Goal: Information Seeking & Learning: Learn about a topic

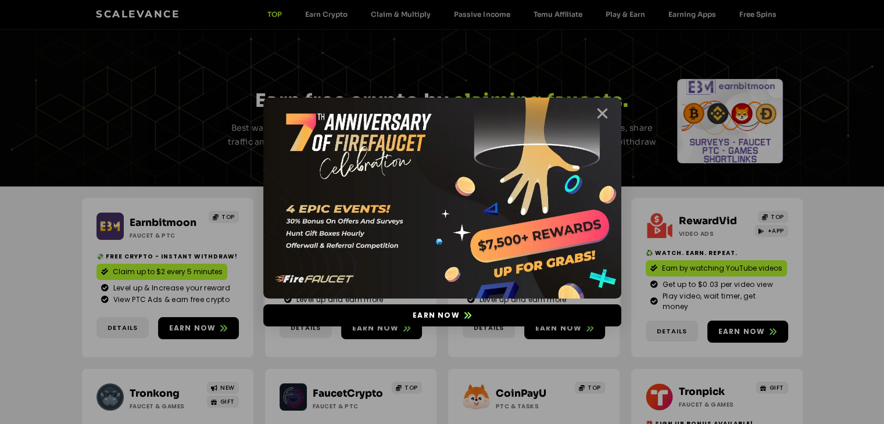
click at [604, 116] on icon "Close" at bounding box center [602, 113] width 15 height 15
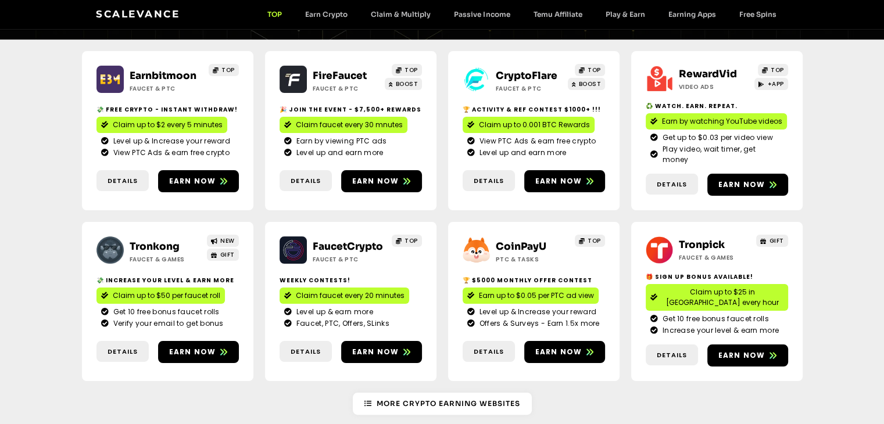
scroll to position [77, 0]
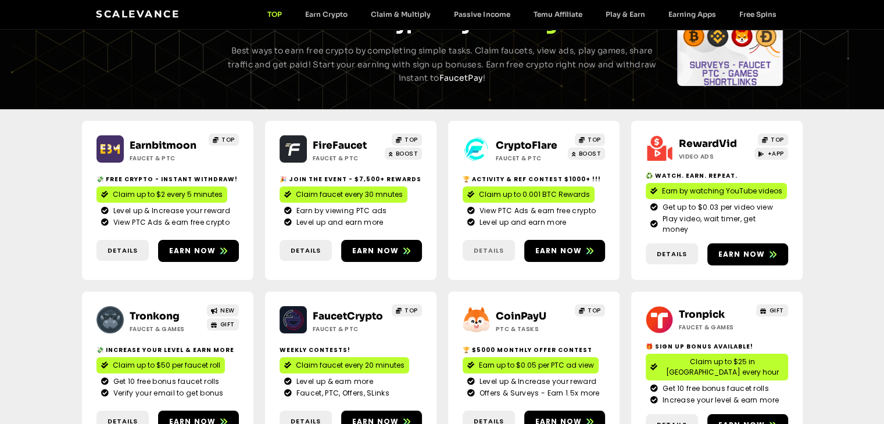
click at [472, 246] on span "Details" at bounding box center [488, 251] width 52 height 10
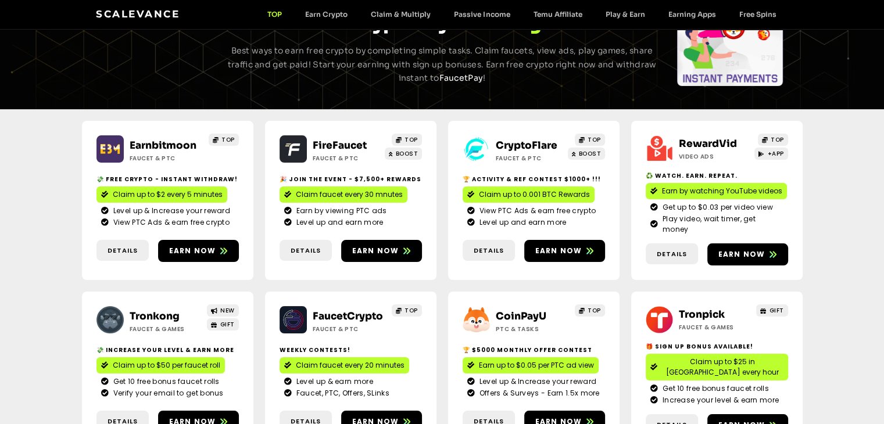
drag, startPoint x: 488, startPoint y: 243, endPoint x: 504, endPoint y: 267, distance: 29.3
click at [488, 246] on span "Details" at bounding box center [489, 251] width 30 height 10
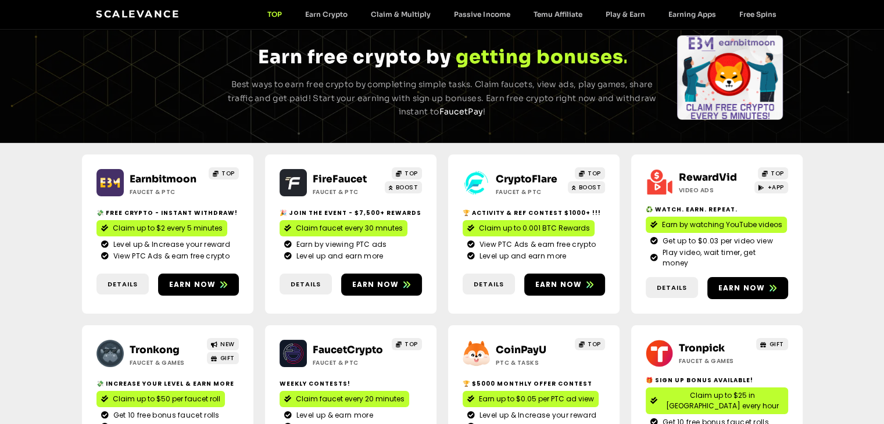
scroll to position [0, 0]
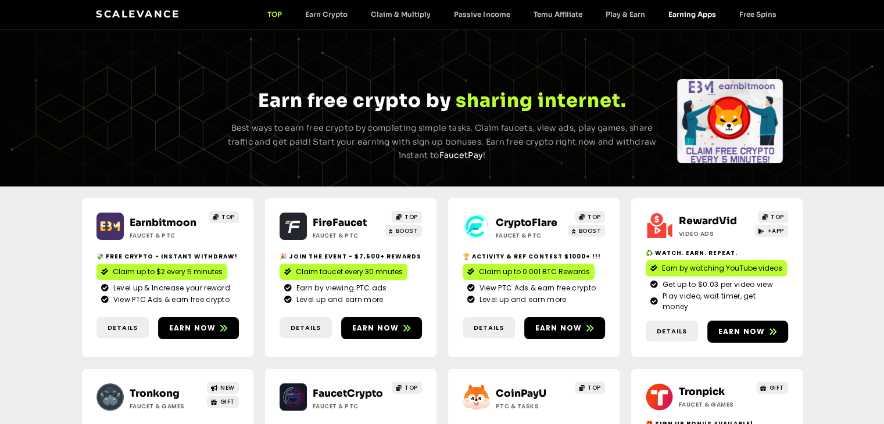
click at [679, 11] on link "Earning Apps" at bounding box center [691, 14] width 71 height 9
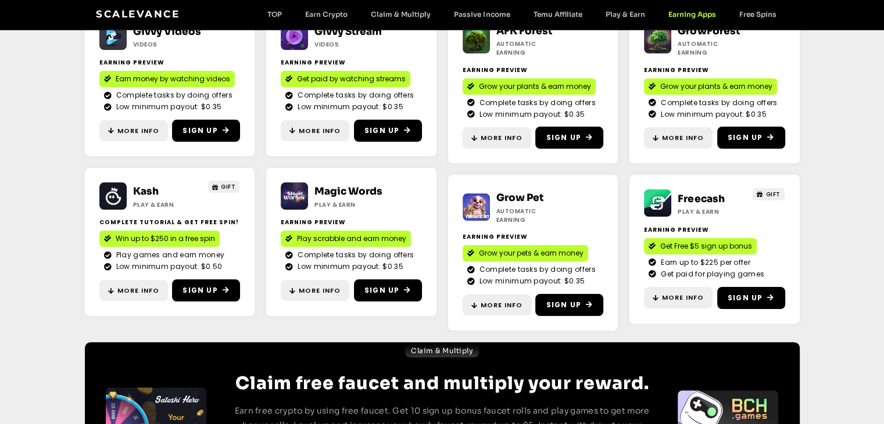
scroll to position [232, 0]
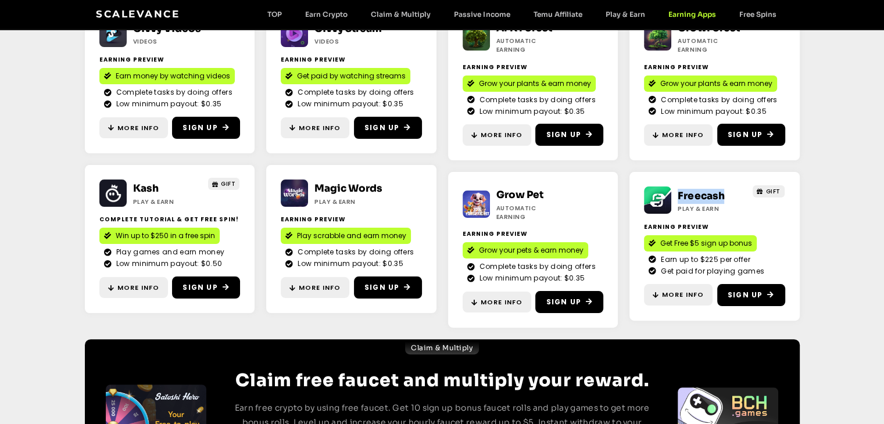
drag, startPoint x: 737, startPoint y: 190, endPoint x: 673, endPoint y: 190, distance: 63.9
click at [673, 190] on div "Freecash Play & Earn GIFT" at bounding box center [714, 200] width 141 height 27
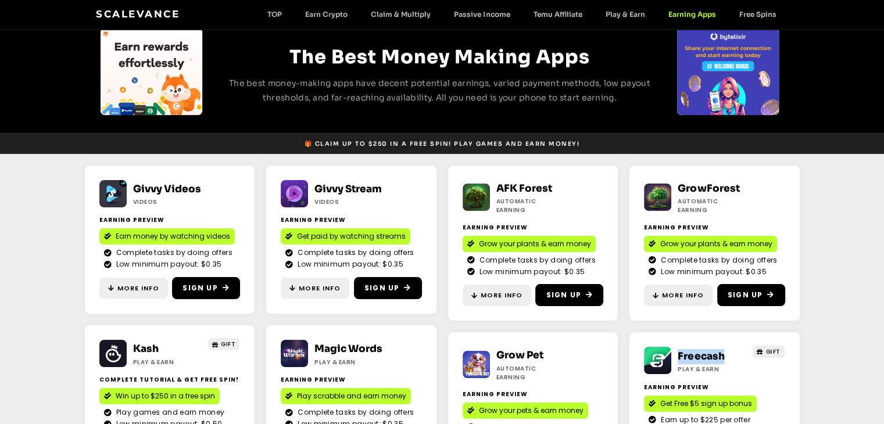
scroll to position [0, 0]
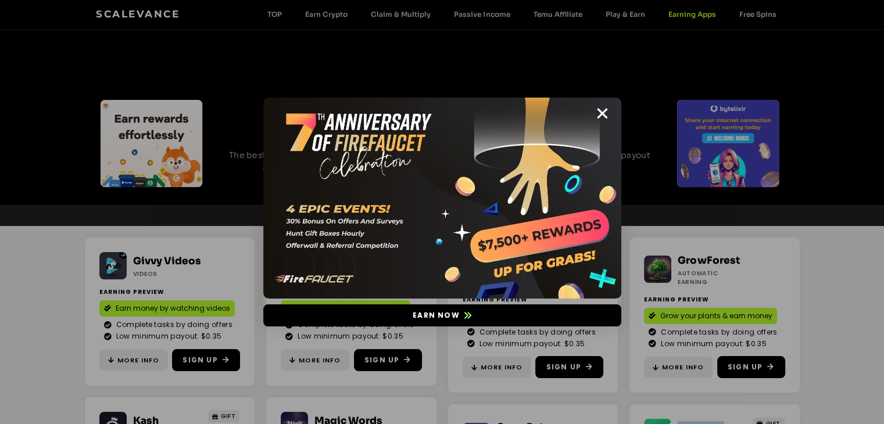
drag, startPoint x: 604, startPoint y: 112, endPoint x: 648, endPoint y: 88, distance: 50.2
click at [604, 112] on icon "Close" at bounding box center [602, 113] width 15 height 15
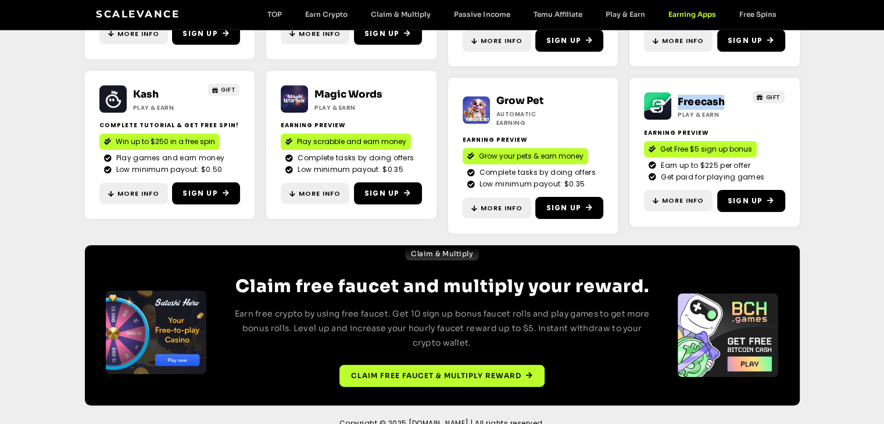
scroll to position [331, 0]
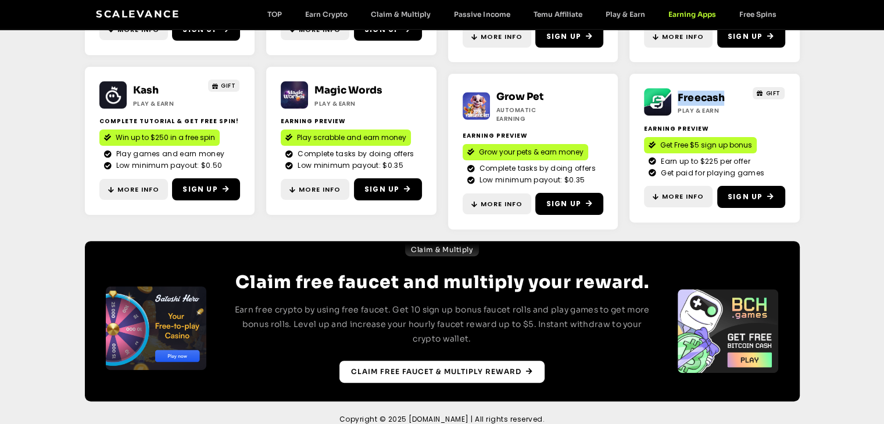
click at [412, 367] on span "Claim free faucet & multiply reward" at bounding box center [436, 372] width 170 height 10
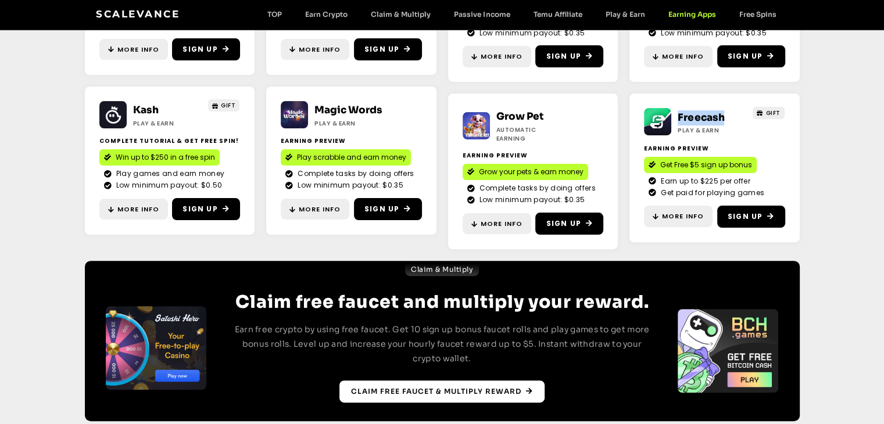
scroll to position [267, 0]
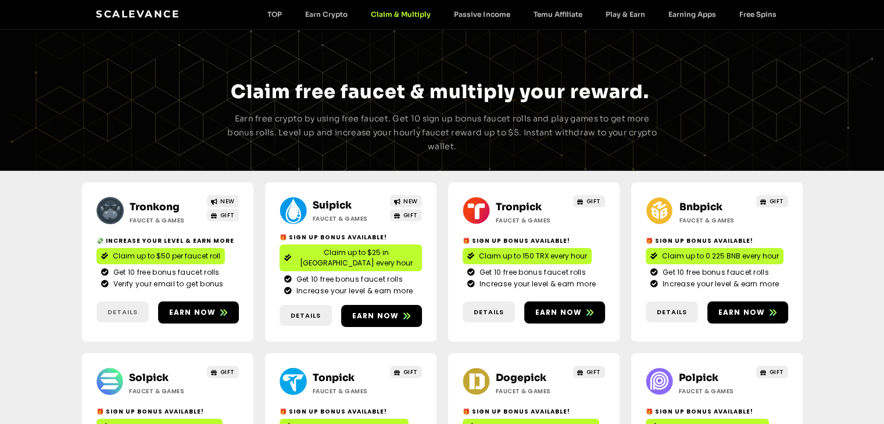
click at [130, 307] on span "Details" at bounding box center [122, 312] width 30 height 10
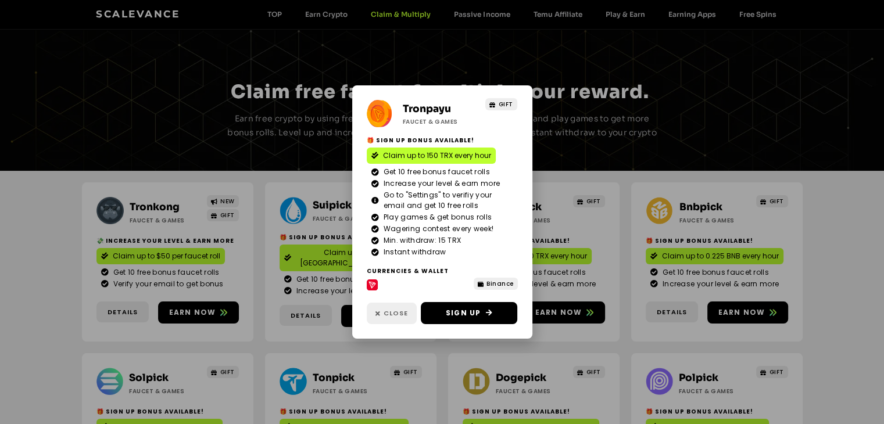
click at [397, 316] on span "Close" at bounding box center [395, 314] width 24 height 10
